Goal: Check status: Check status

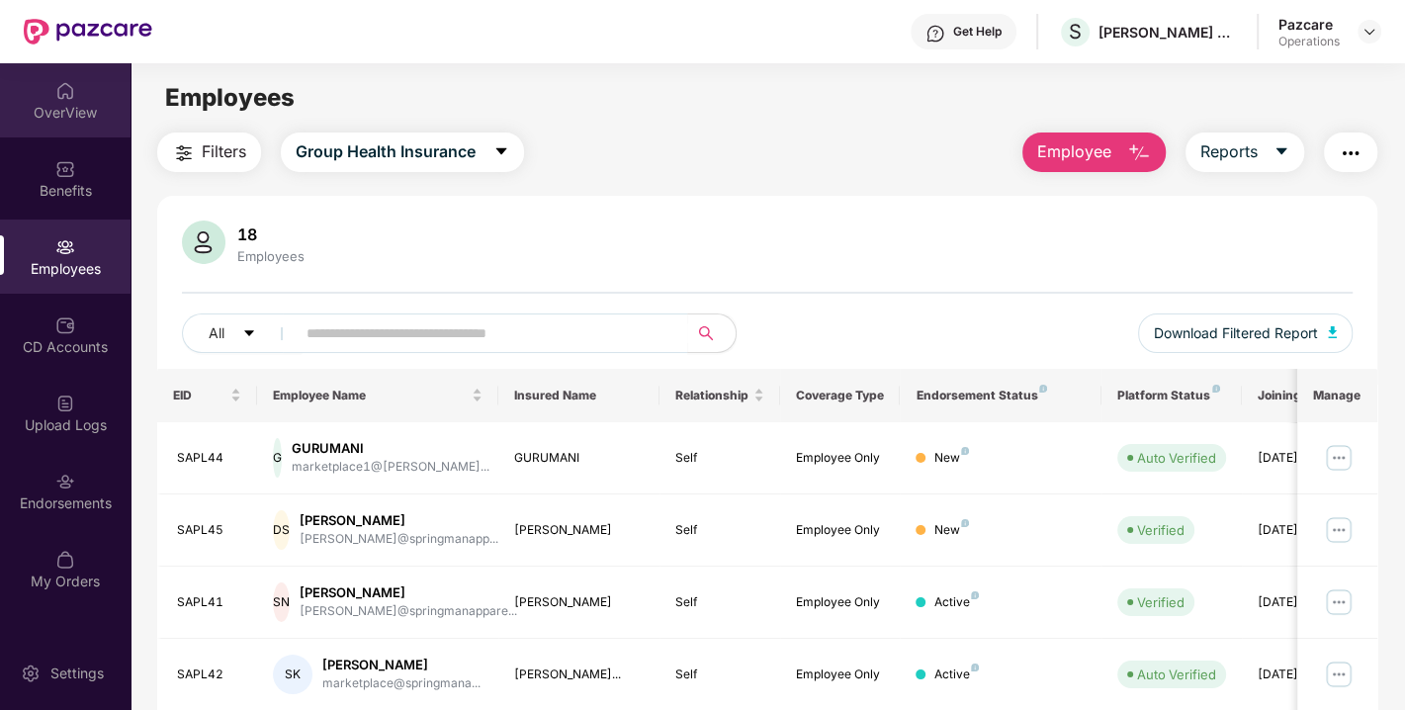
click at [64, 115] on div "OverView" at bounding box center [65, 113] width 131 height 20
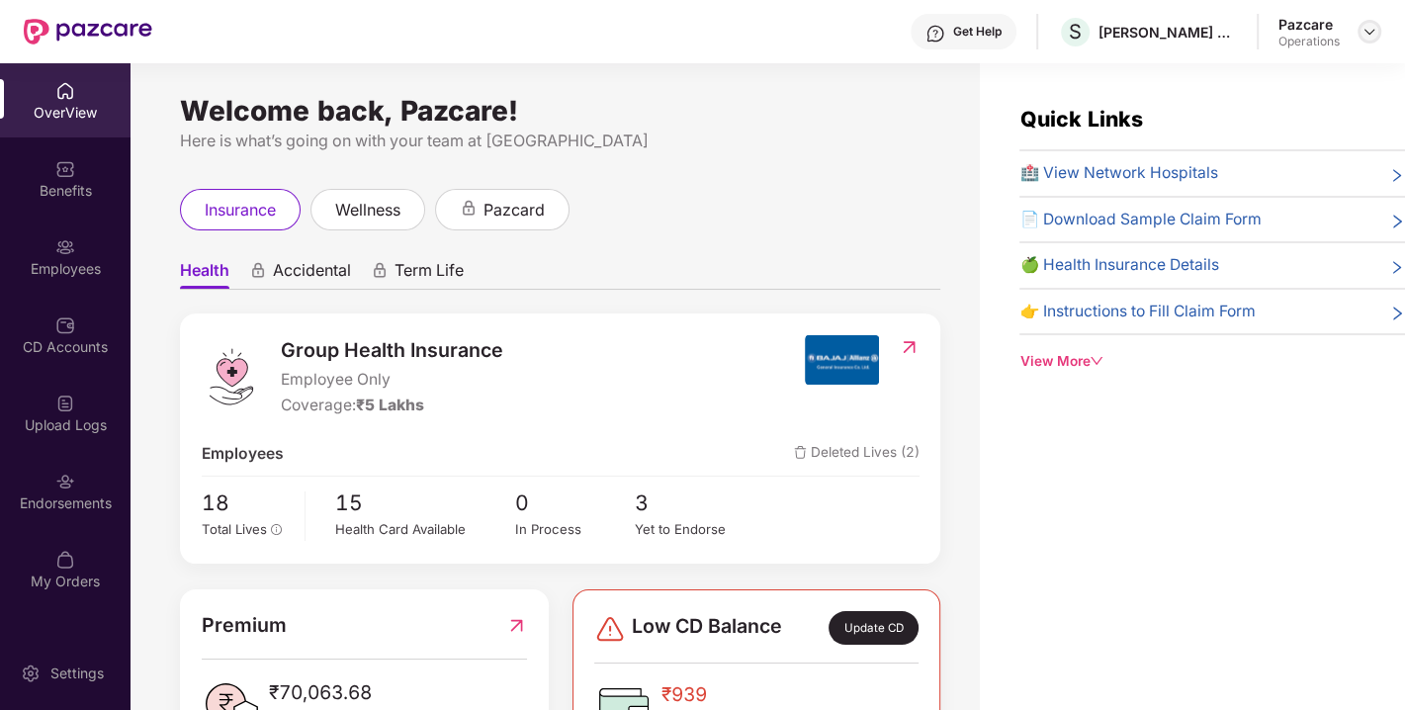
click at [1365, 34] on img at bounding box center [1370, 32] width 16 height 16
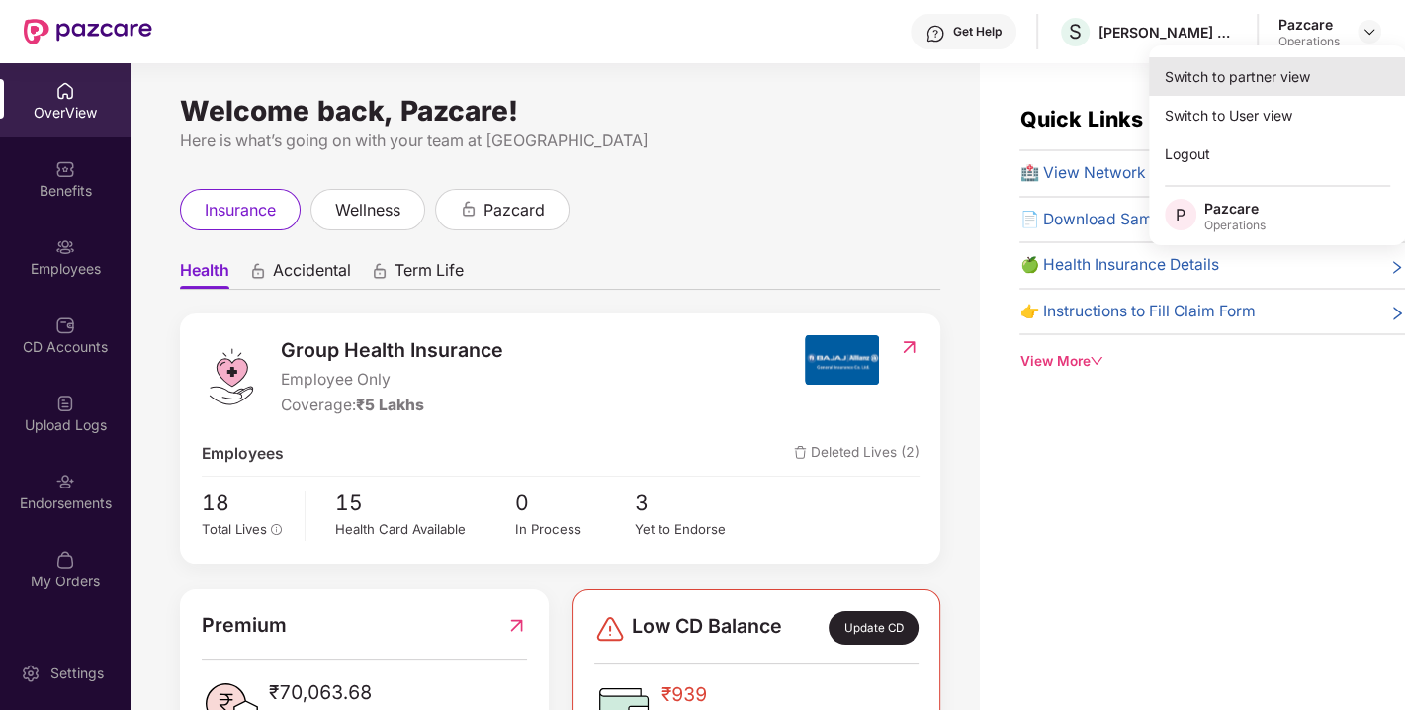
click at [1283, 81] on div "Switch to partner view" at bounding box center [1277, 76] width 257 height 39
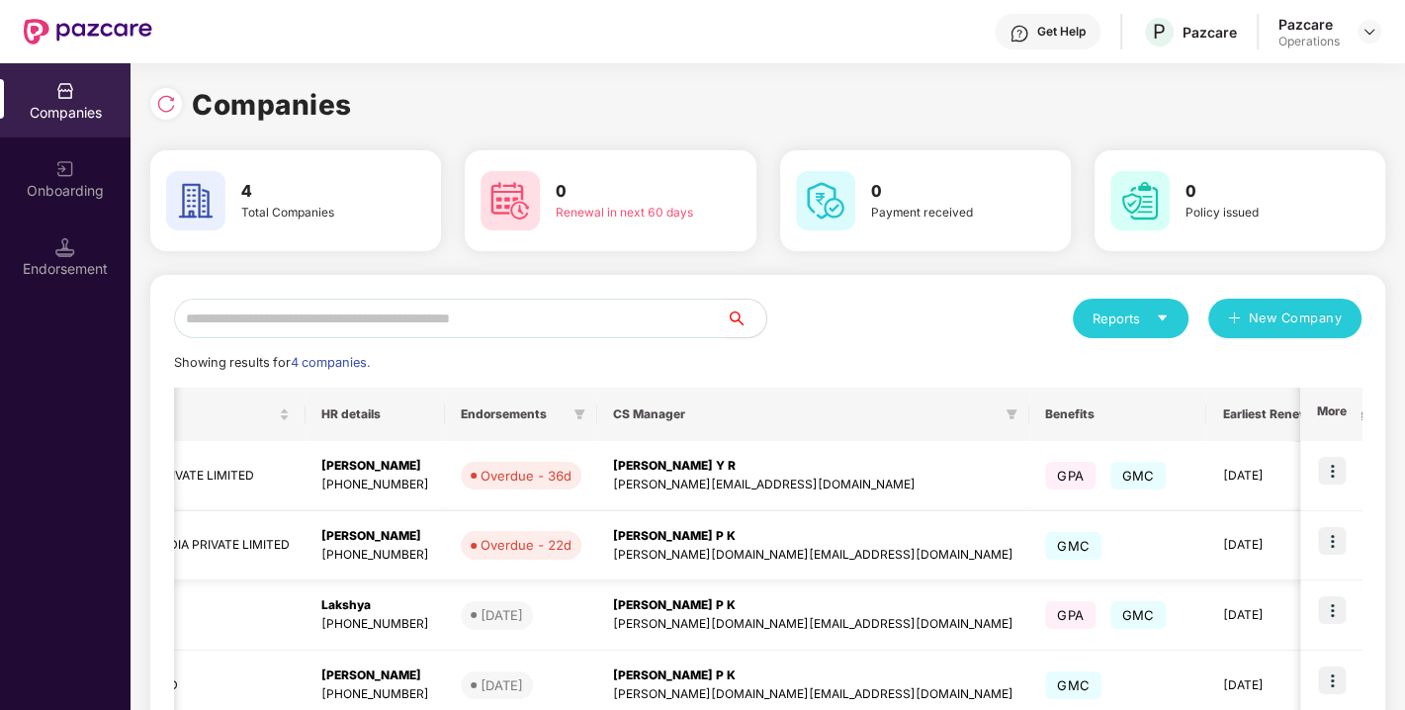
scroll to position [0, 768]
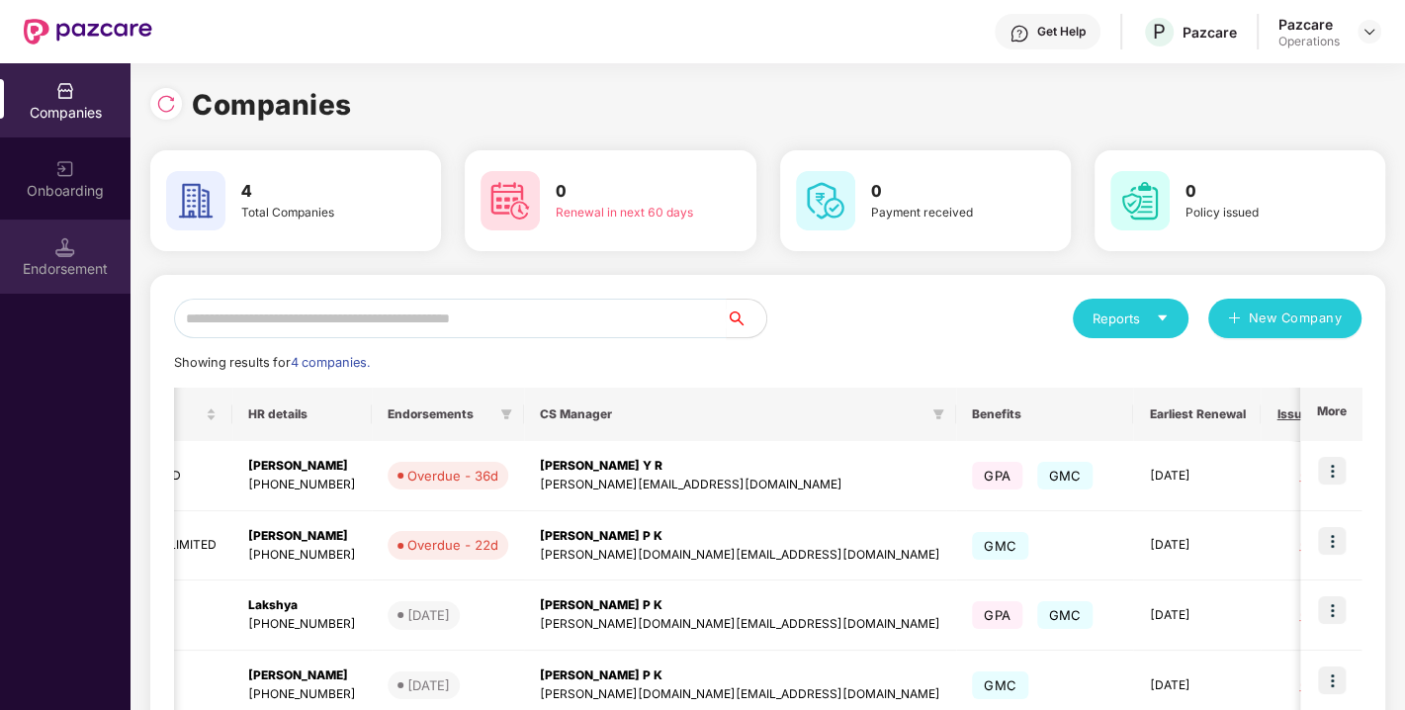
click at [87, 272] on div "Endorsement" at bounding box center [65, 269] width 131 height 20
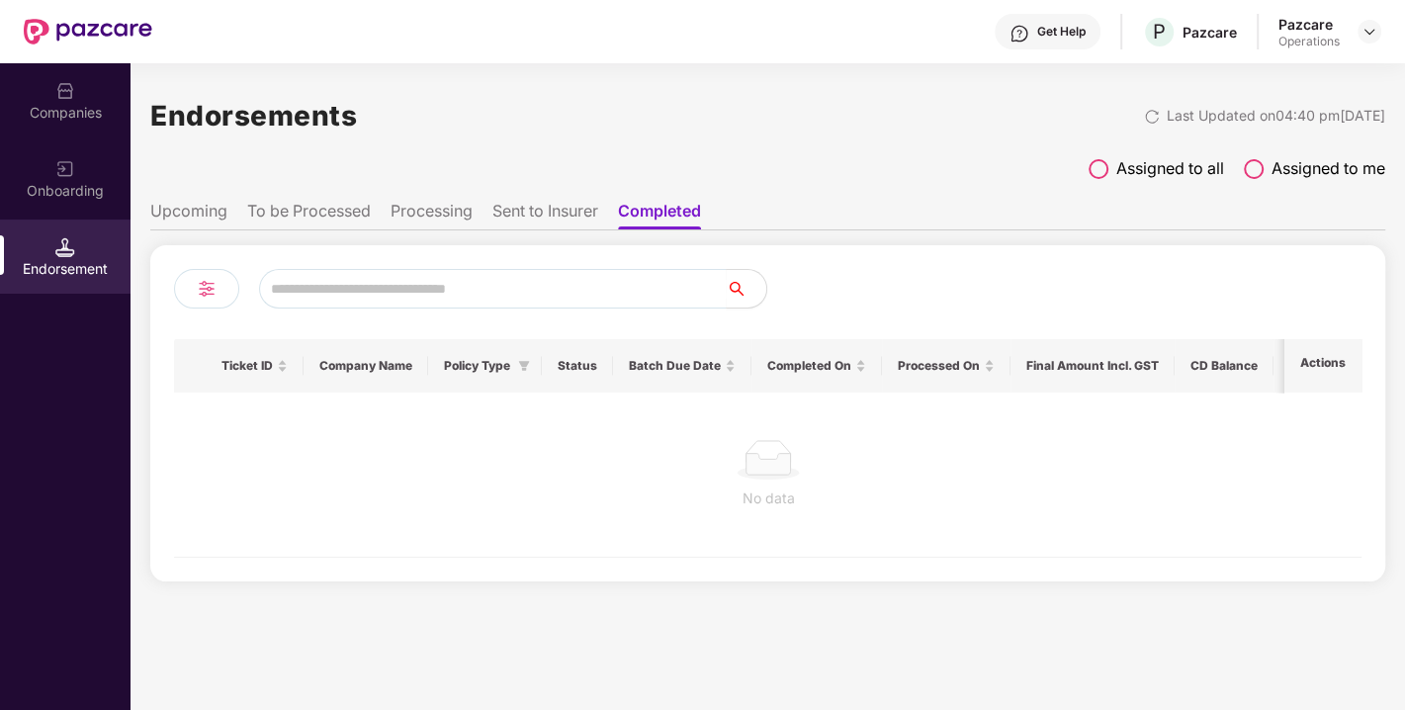
click at [556, 209] on li "Sent to Insurer" at bounding box center [545, 215] width 106 height 29
click at [449, 221] on li "Processing" at bounding box center [432, 215] width 82 height 29
click at [318, 224] on li "To be Processed" at bounding box center [309, 215] width 124 height 29
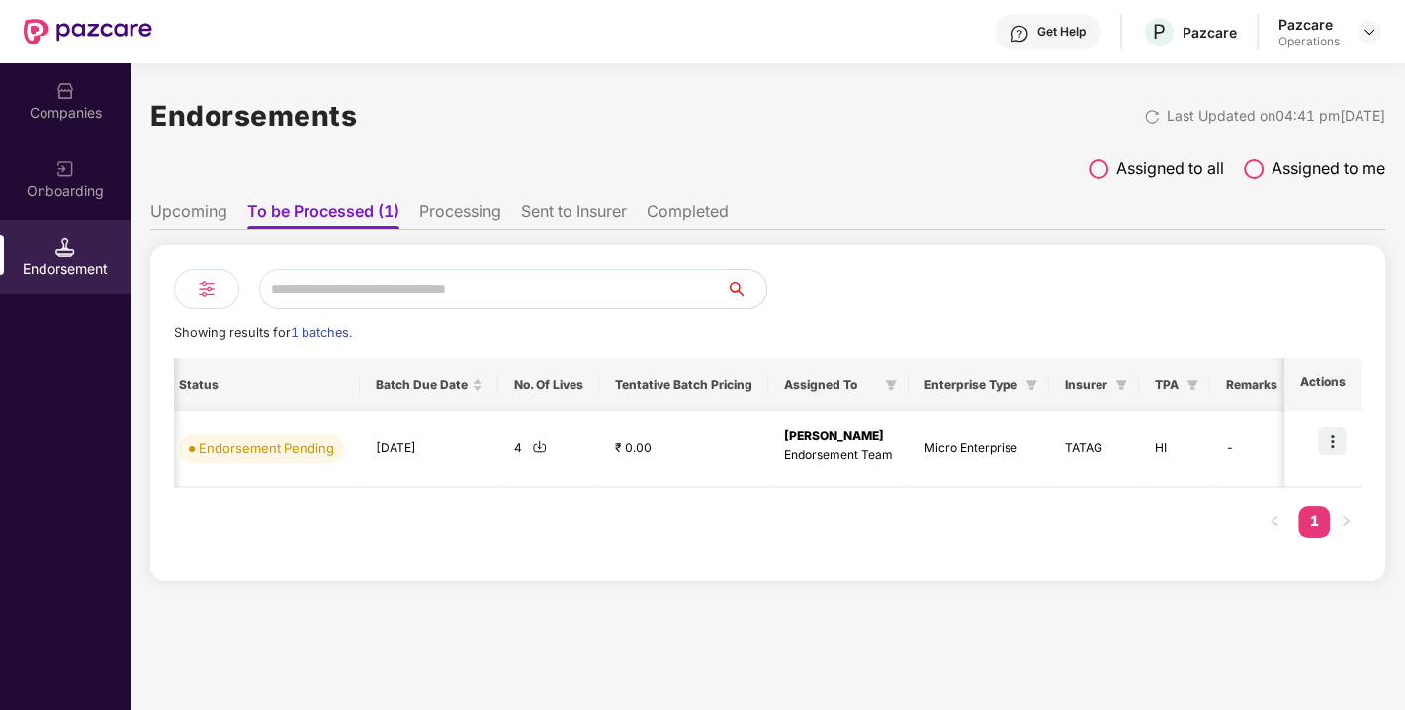
scroll to position [0, 0]
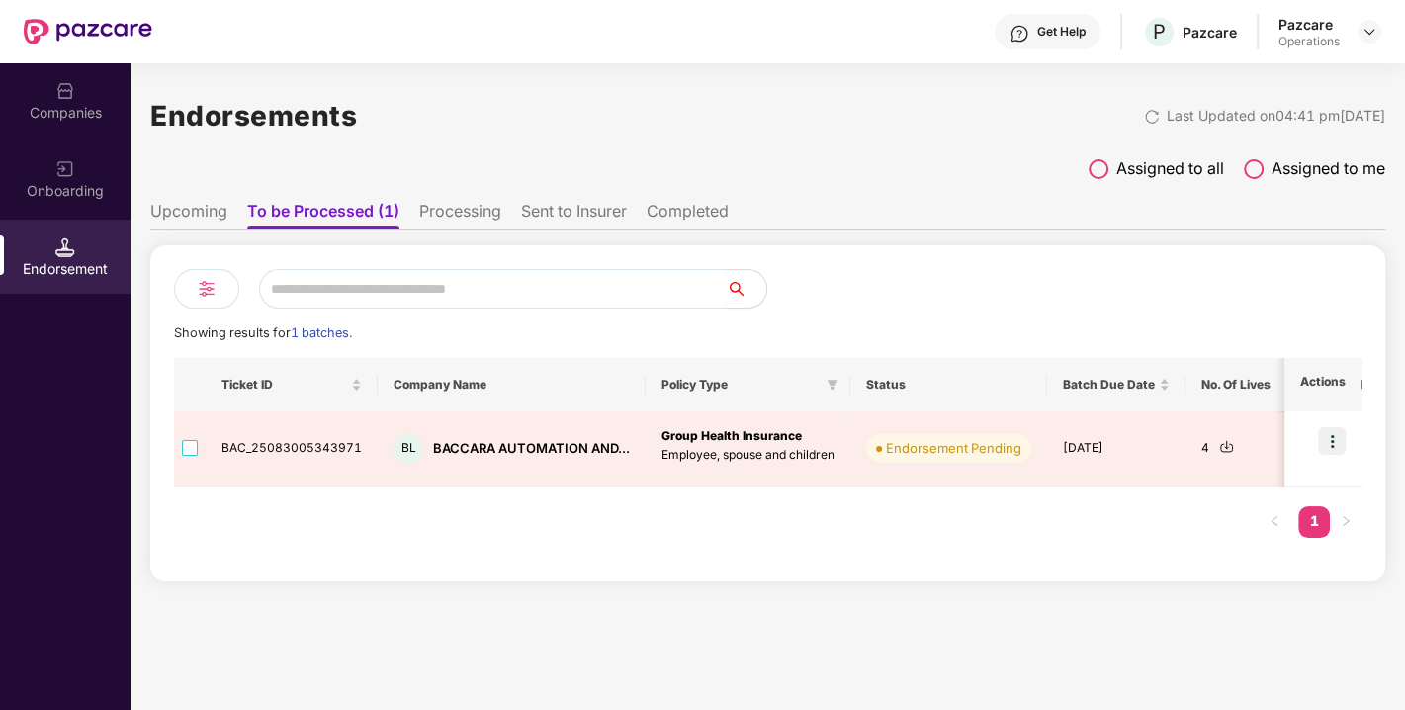
click at [215, 215] on li "Upcoming" at bounding box center [188, 215] width 77 height 29
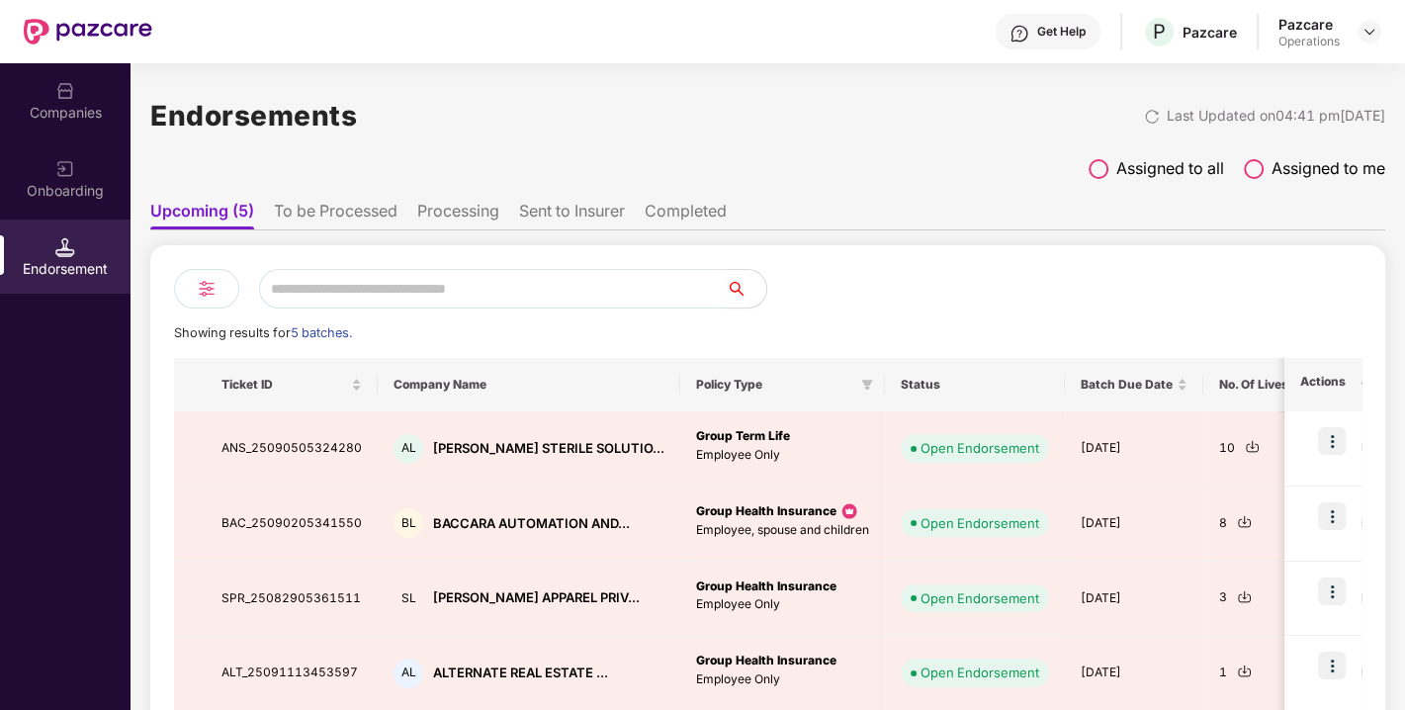
click at [311, 208] on li "To be Processed" at bounding box center [336, 215] width 124 height 29
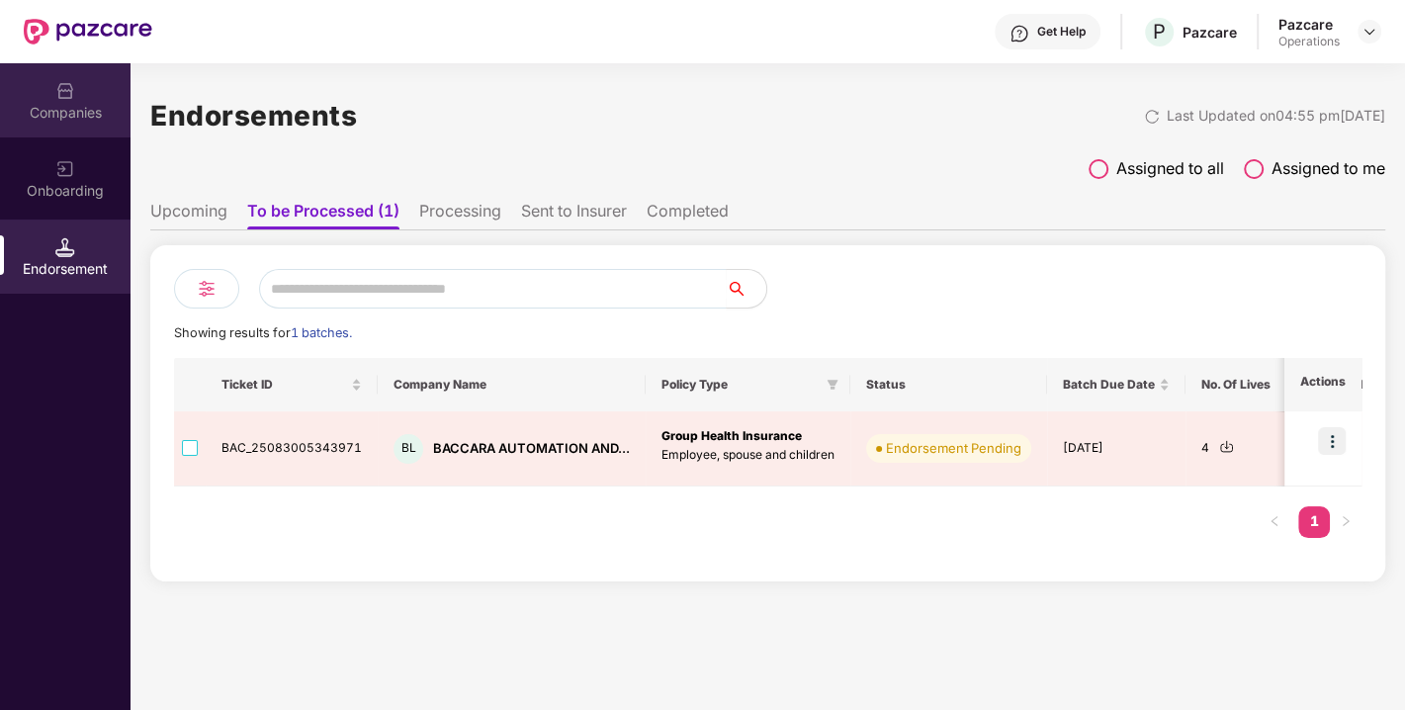
click at [76, 113] on div "Companies" at bounding box center [65, 113] width 131 height 20
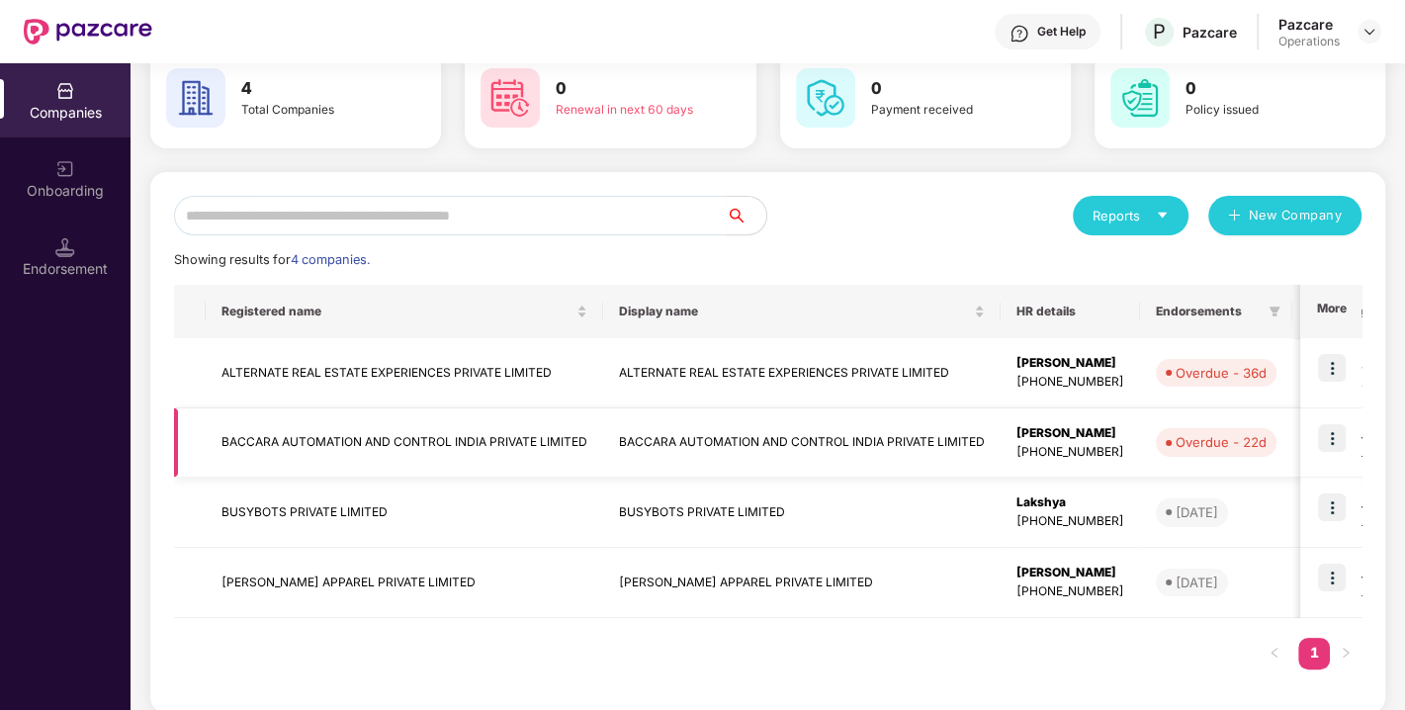
scroll to position [120, 0]
